Goal: Transaction & Acquisition: Purchase product/service

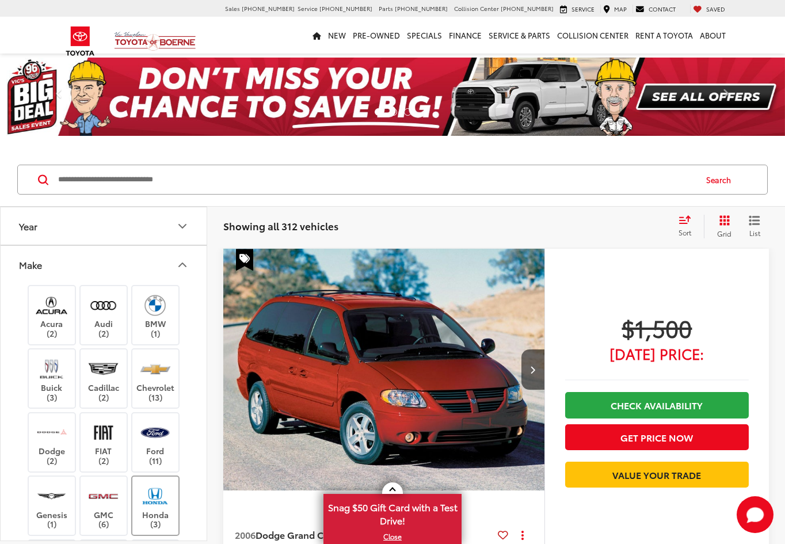
click at [155, 482] on img at bounding box center [155, 495] width 32 height 27
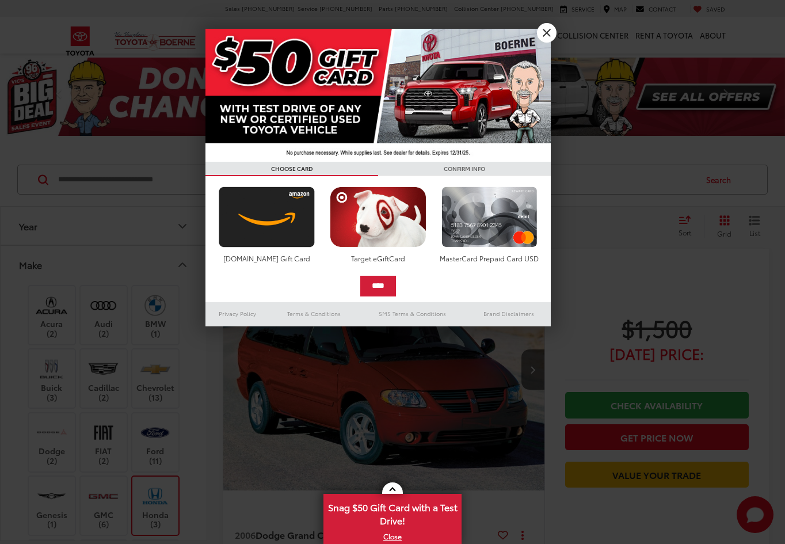
scroll to position [41, 0]
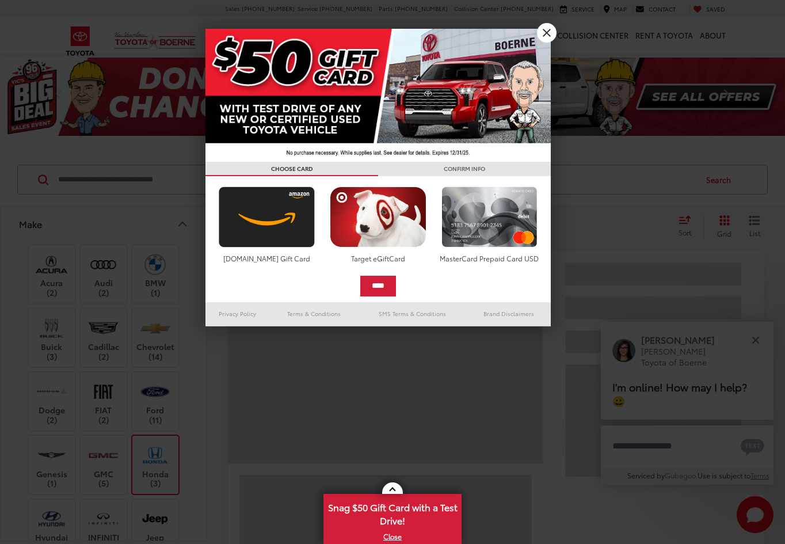
click at [550, 31] on link "X" at bounding box center [547, 33] width 20 height 20
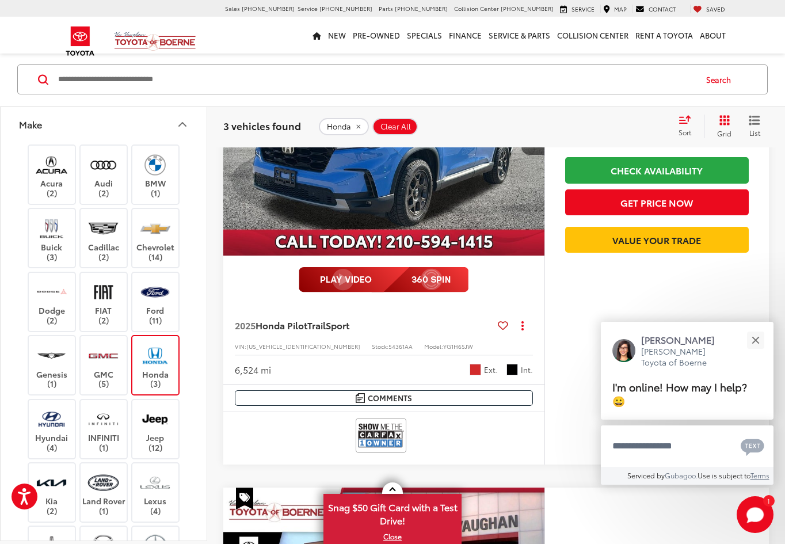
scroll to position [236, 0]
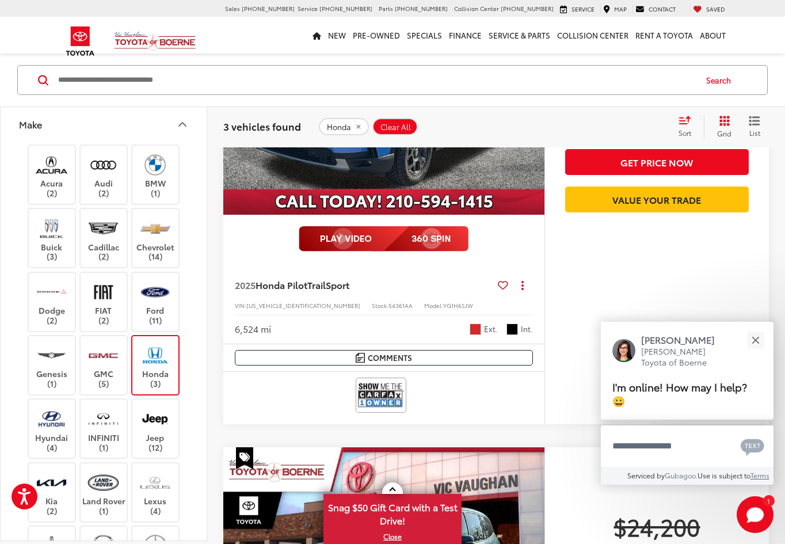
click at [386, 392] on img at bounding box center [381, 395] width 46 height 31
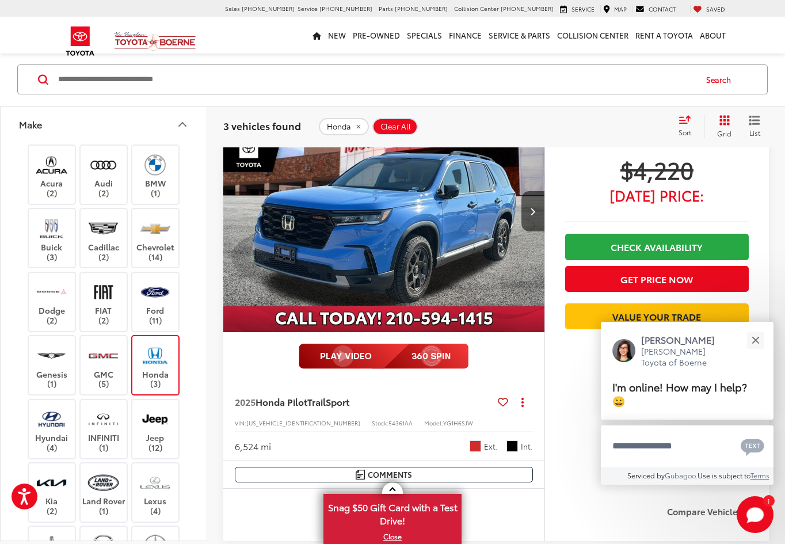
scroll to position [148, 0]
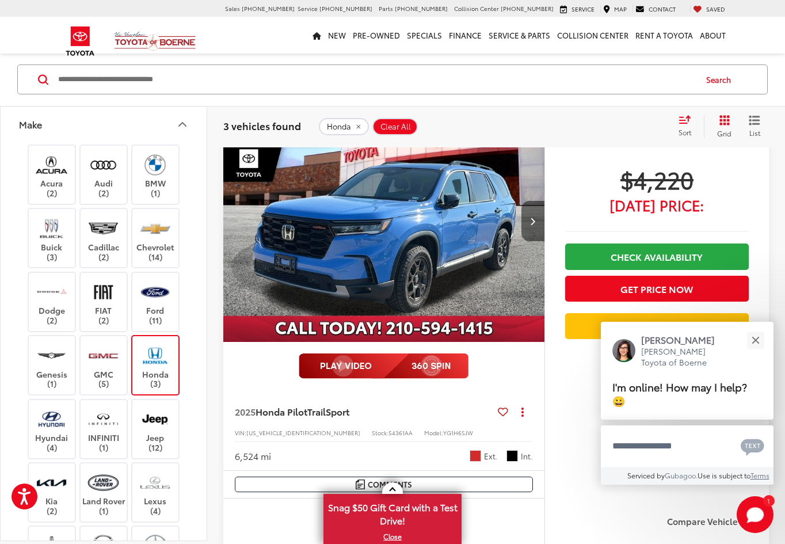
click at [532, 218] on icon "Next image" at bounding box center [532, 221] width 5 height 8
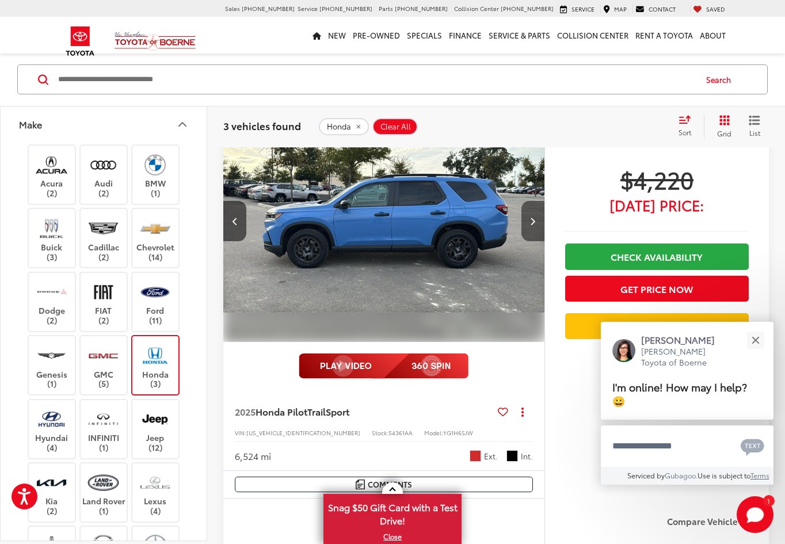
click at [534, 219] on icon "Next image" at bounding box center [532, 221] width 5 height 8
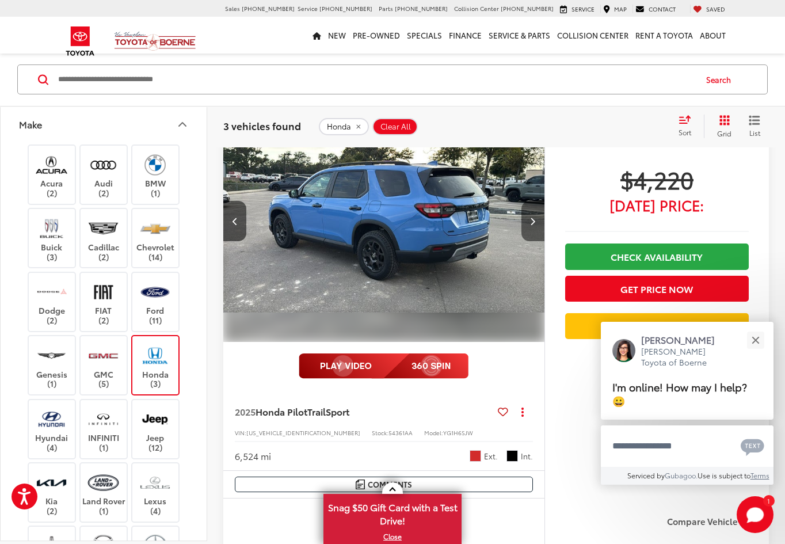
click at [532, 221] on icon "Next image" at bounding box center [532, 221] width 5 height 8
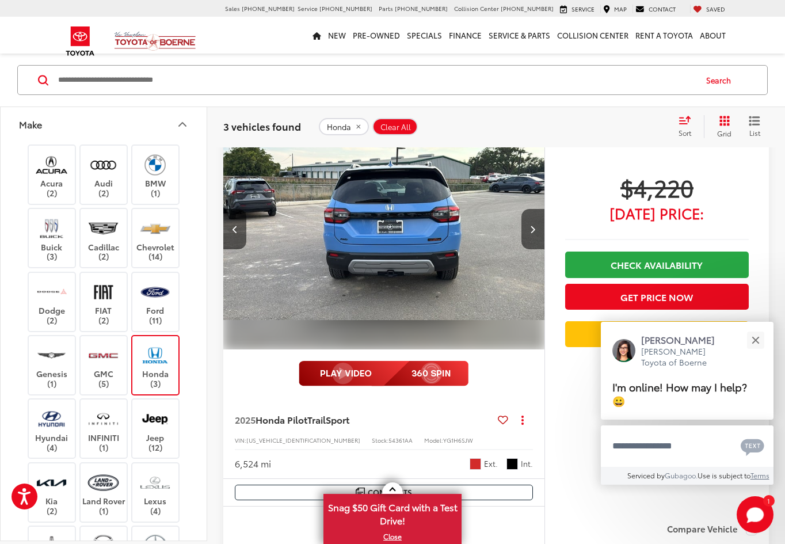
scroll to position [100, 0]
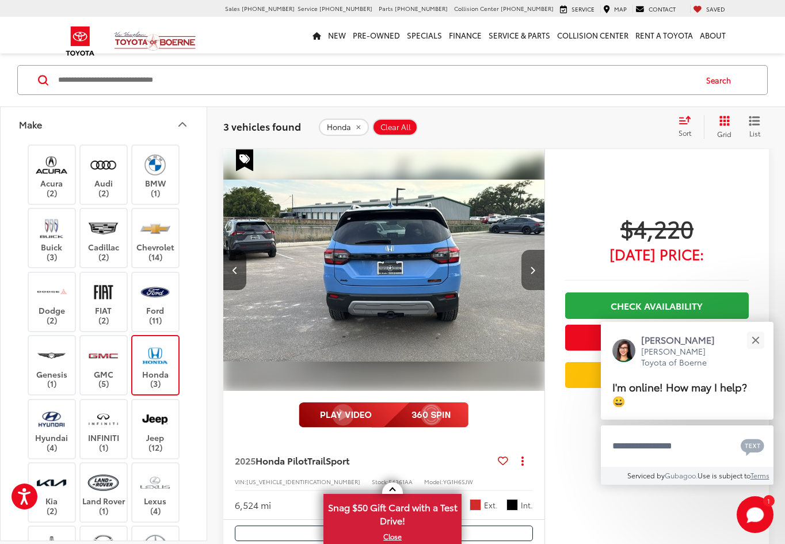
click at [534, 267] on icon "Next image" at bounding box center [532, 270] width 5 height 8
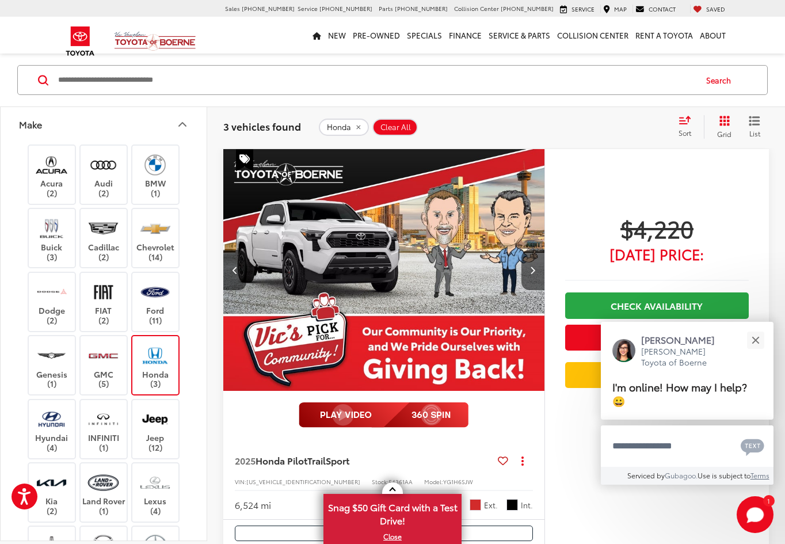
click at [533, 269] on icon "Next image" at bounding box center [532, 270] width 5 height 8
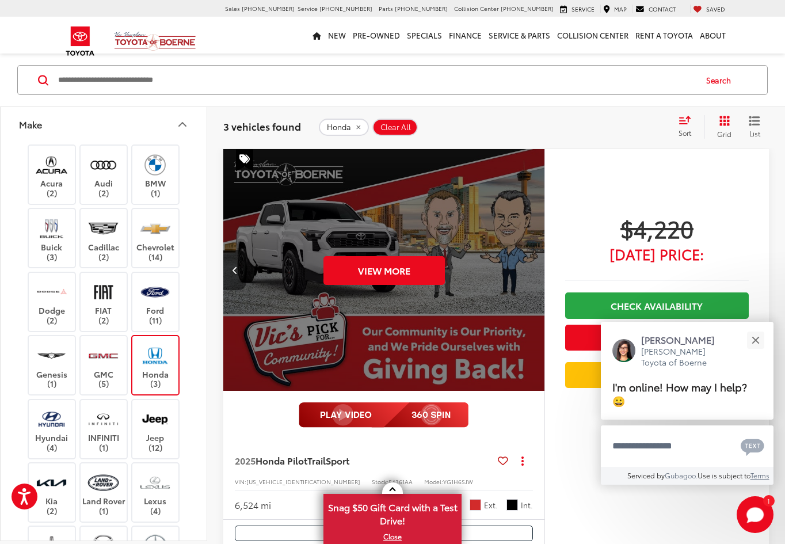
click at [236, 269] on icon "Previous image" at bounding box center [234, 270] width 5 height 8
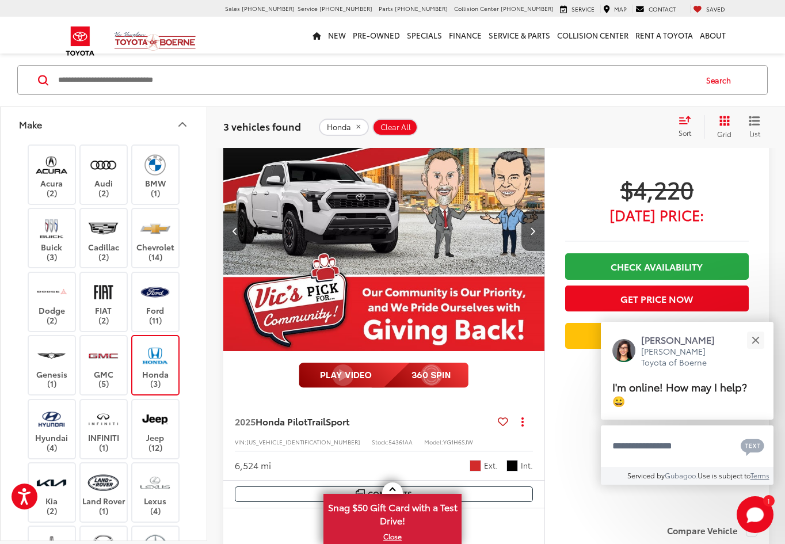
click at [236, 269] on img "2025 Honda Pilot TrailSport 4" at bounding box center [384, 231] width 323 height 242
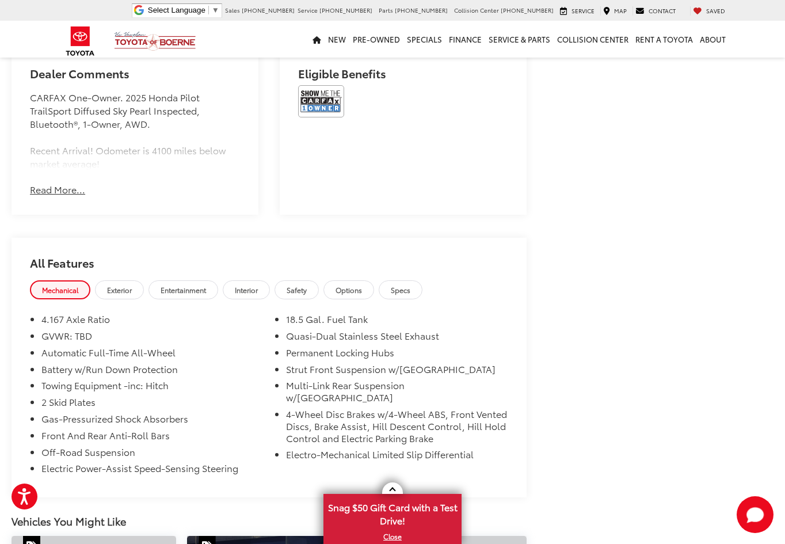
scroll to position [743, 0]
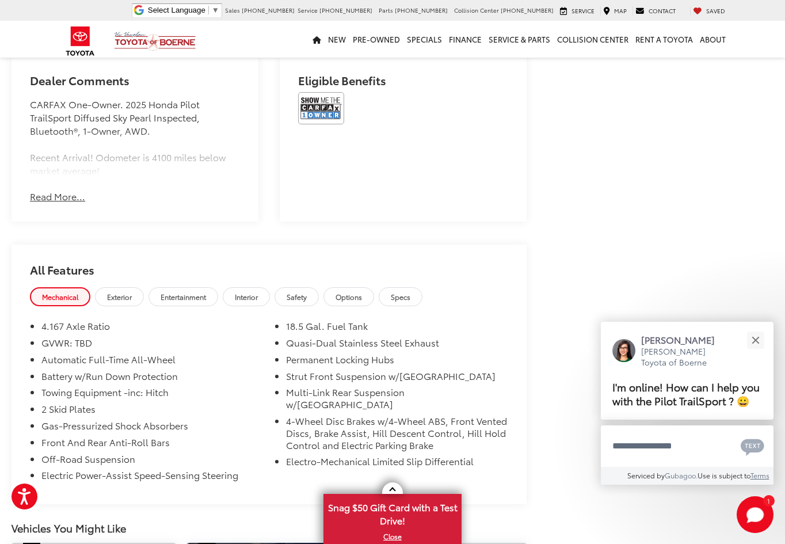
click at [56, 190] on button "Read More..." at bounding box center [57, 196] width 55 height 13
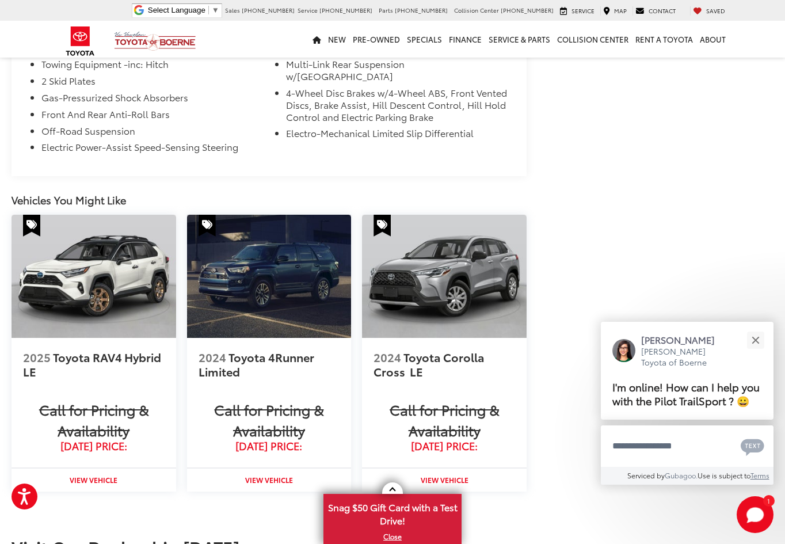
scroll to position [1070, 0]
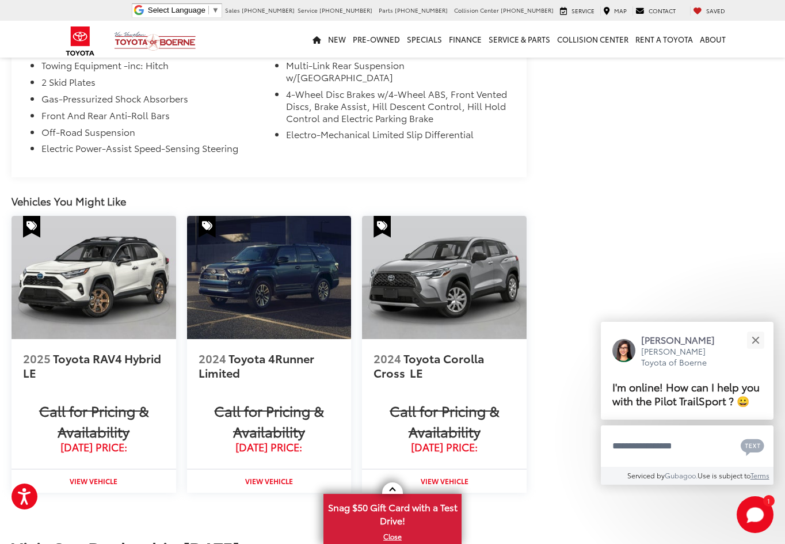
drag, startPoint x: 244, startPoint y: 325, endPoint x: 288, endPoint y: 323, distance: 43.8
click at [244, 350] on span "Toyota 4Runner" at bounding box center [272, 358] width 88 height 16
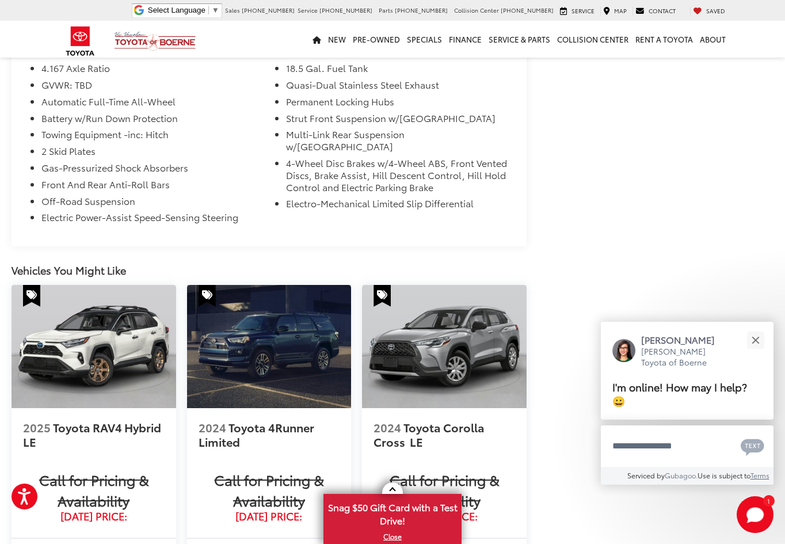
scroll to position [997, 0]
